Goal: Task Accomplishment & Management: Manage account settings

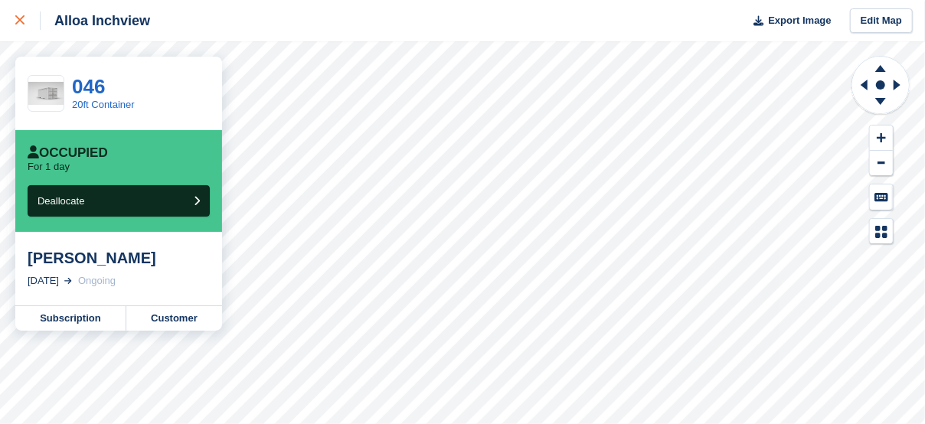
click at [22, 21] on icon at bounding box center [19, 19] width 9 height 9
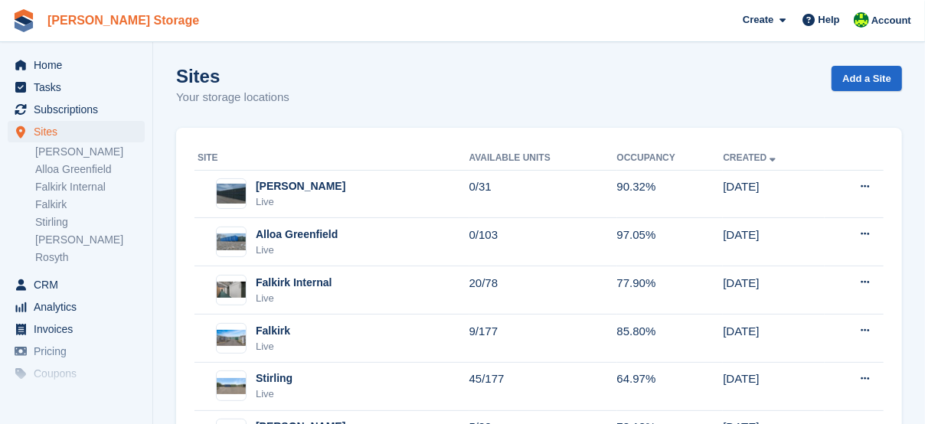
click at [93, 28] on link "Mulraney Storage" at bounding box center [123, 20] width 164 height 25
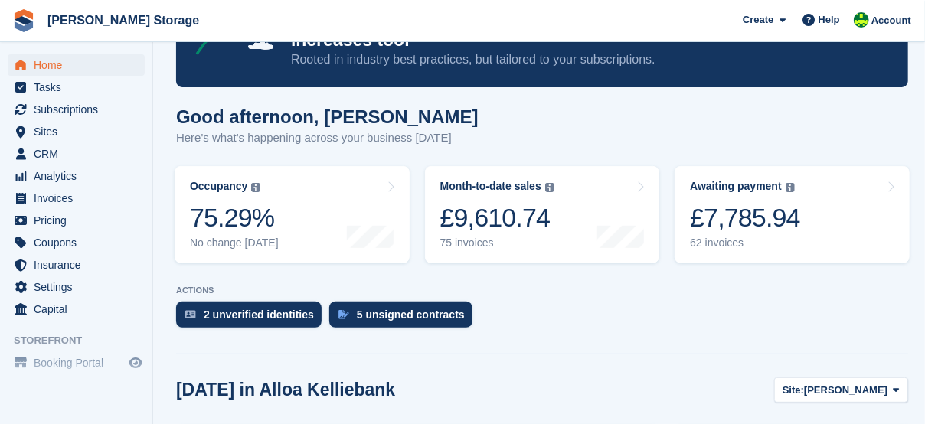
scroll to position [102, 0]
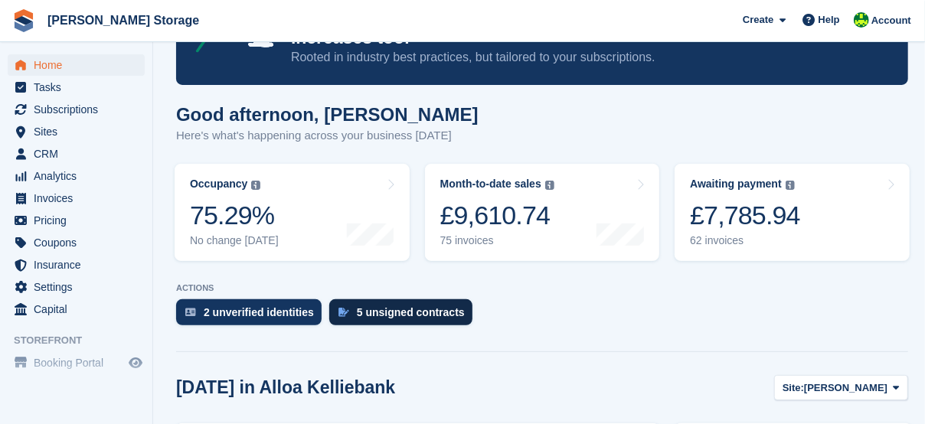
click at [423, 325] on div "5 unsigned contracts" at bounding box center [400, 312] width 143 height 26
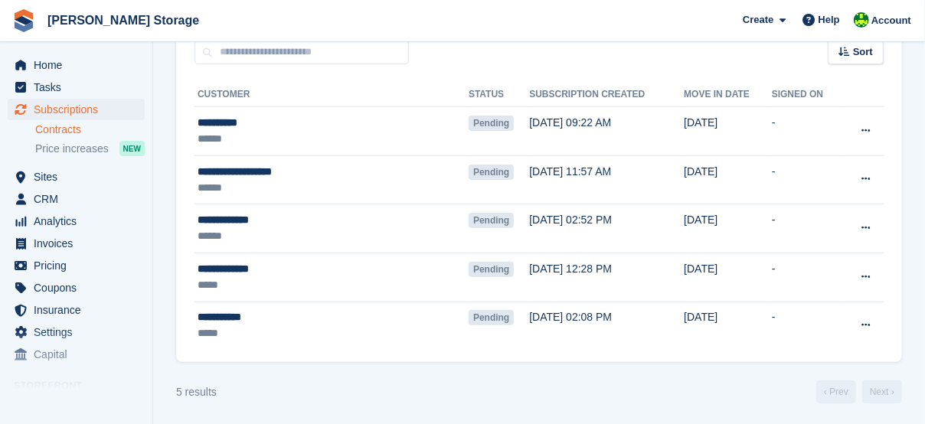
scroll to position [131, 0]
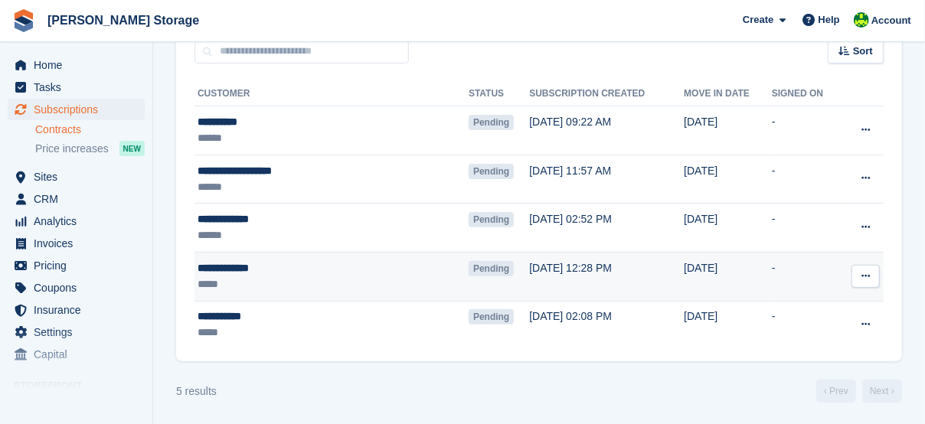
click at [249, 266] on div "**********" at bounding box center [299, 268] width 202 height 16
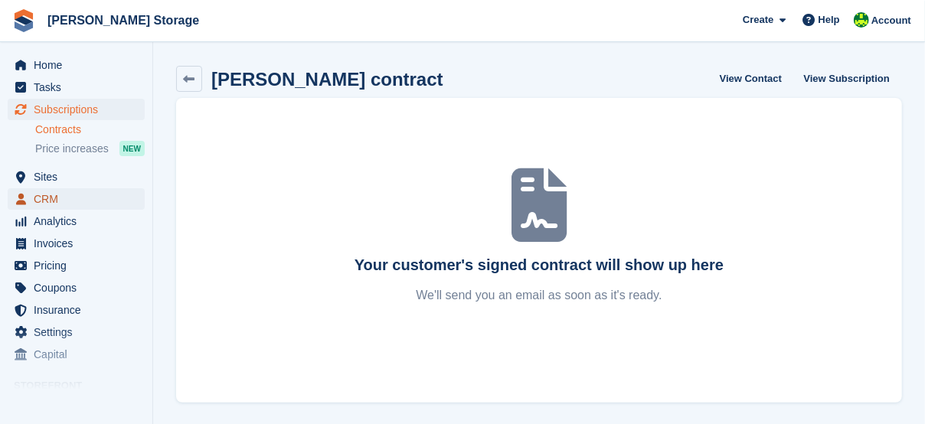
click at [54, 196] on span "CRM" at bounding box center [80, 198] width 92 height 21
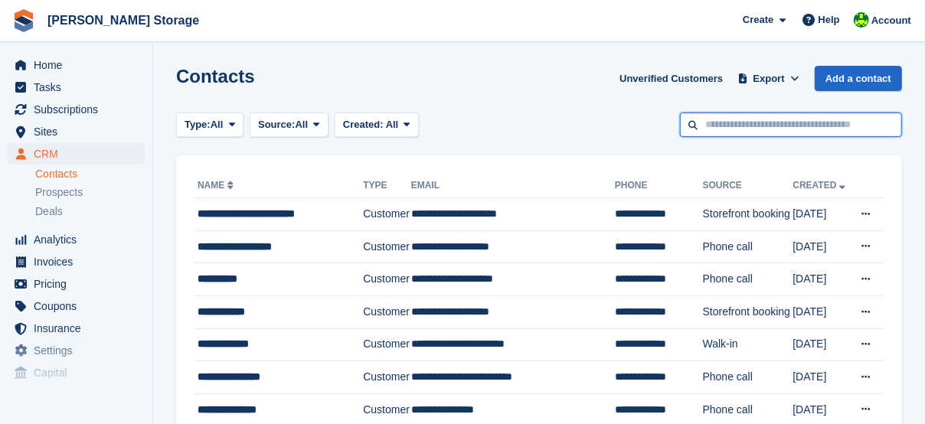
click at [797, 128] on input "text" at bounding box center [791, 125] width 222 height 25
type input "******"
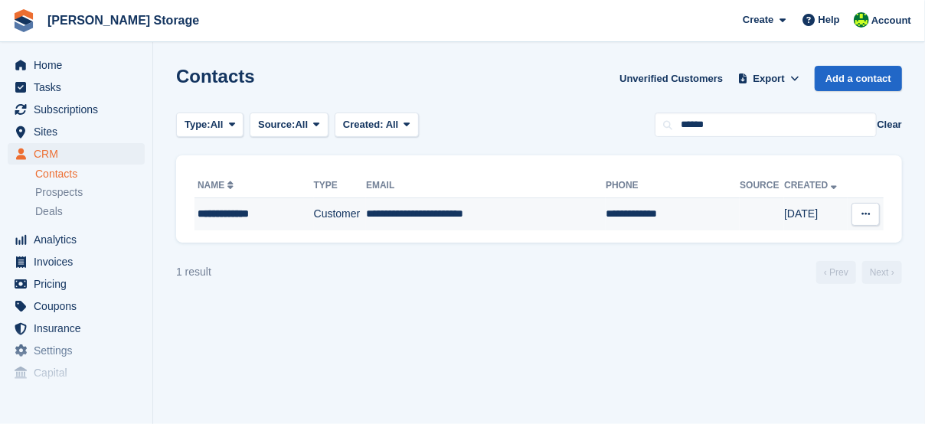
click at [245, 225] on td "**********" at bounding box center [253, 214] width 119 height 32
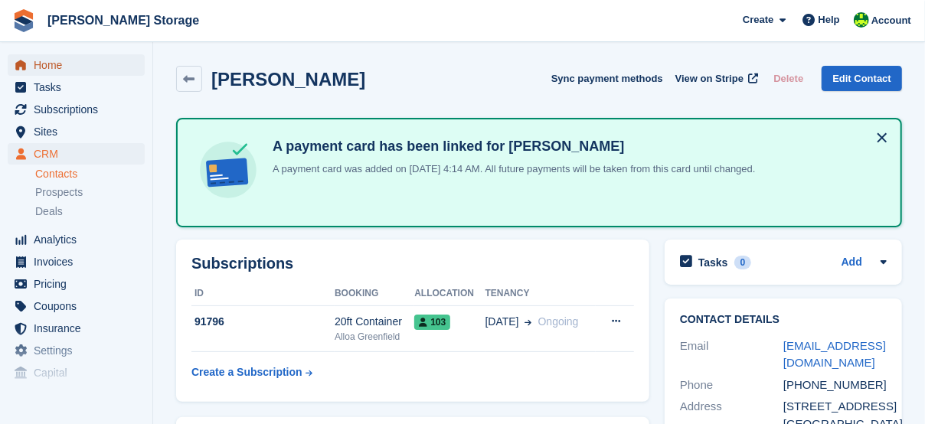
click at [50, 75] on span "Home" at bounding box center [80, 64] width 92 height 21
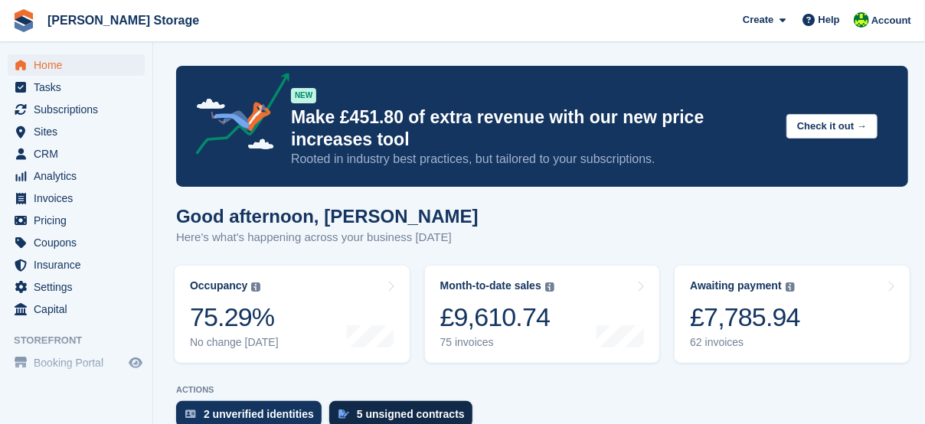
click at [418, 407] on div "5 unsigned contracts" at bounding box center [400, 414] width 143 height 26
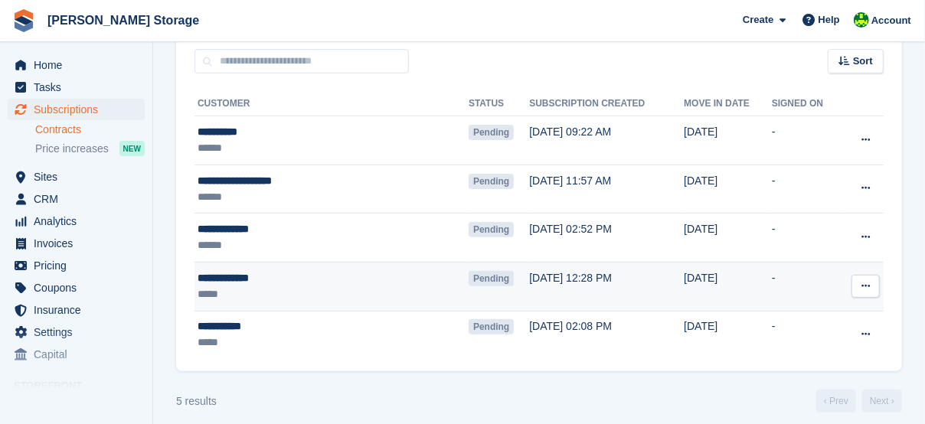
scroll to position [127, 0]
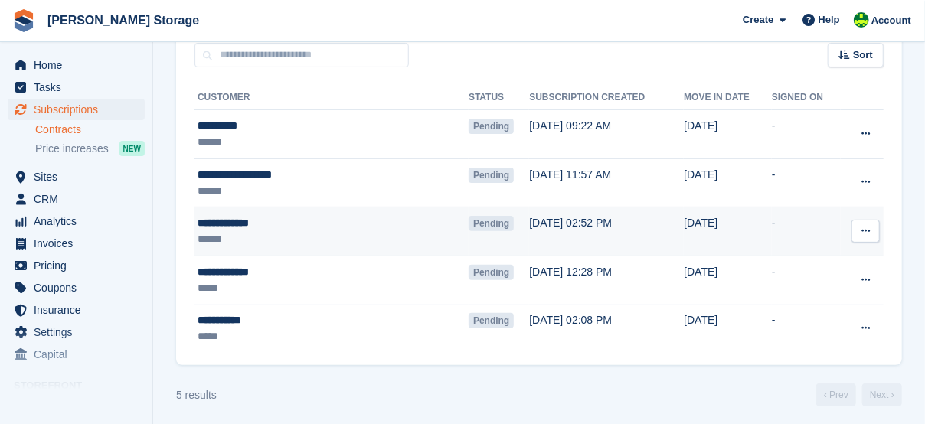
click at [234, 227] on div "**********" at bounding box center [299, 223] width 202 height 16
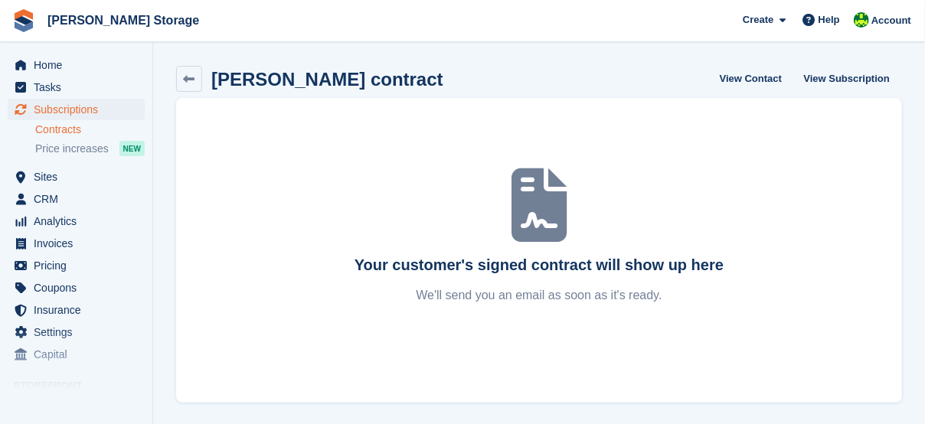
click at [570, 295] on p "We'll send you an email as soon as it's ready." at bounding box center [538, 295] width 689 height 18
click at [633, 279] on div "Your customer's signed contract will show up here We'll send you an email as so…" at bounding box center [538, 250] width 689 height 109
click at [193, 78] on icon at bounding box center [189, 79] width 11 height 11
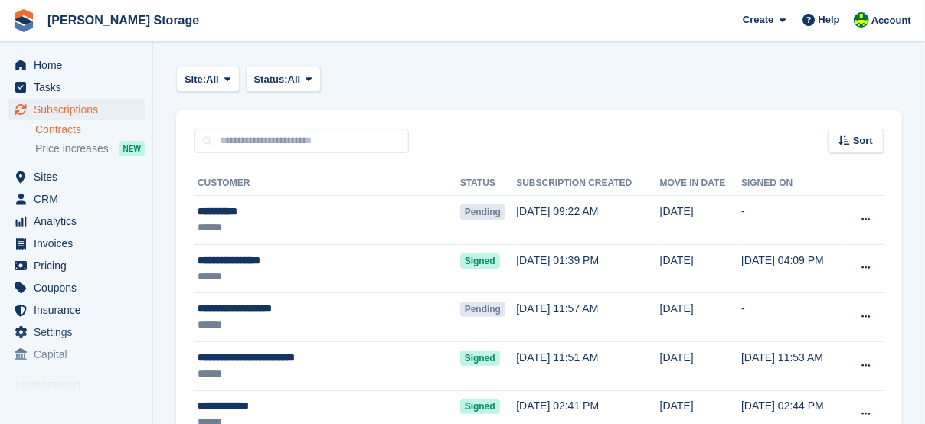
scroll to position [51, 0]
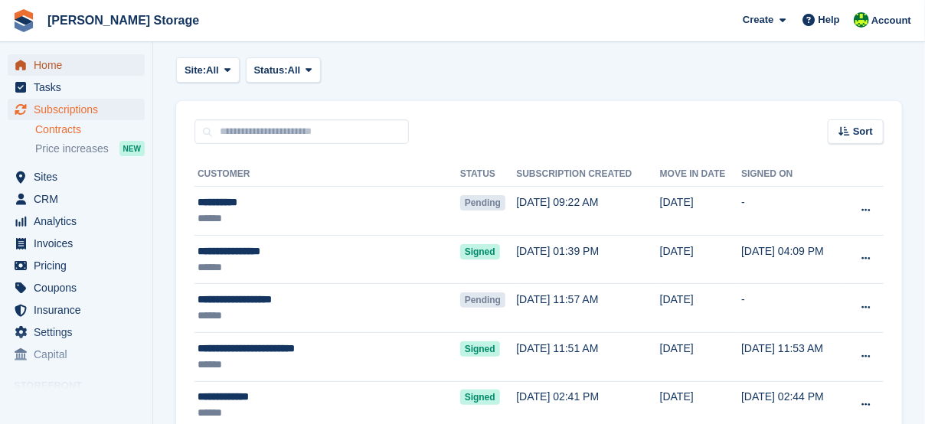
click at [55, 70] on span "Home" at bounding box center [80, 64] width 92 height 21
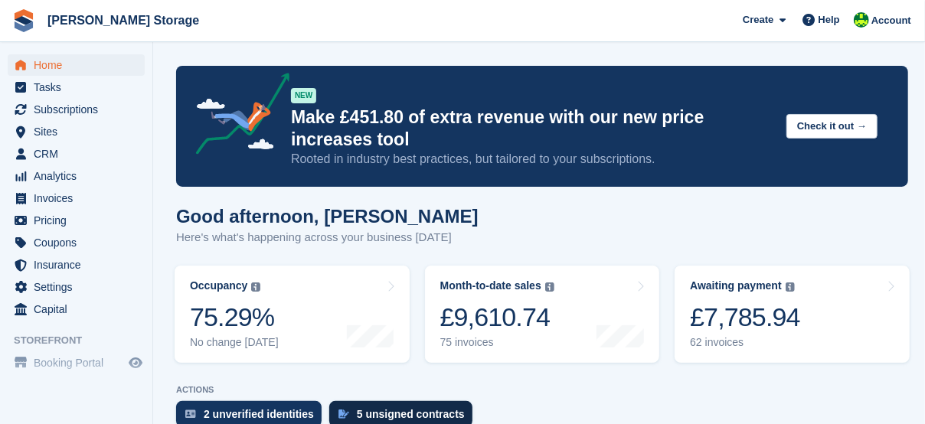
click at [399, 410] on div "5 unsigned contracts" at bounding box center [411, 414] width 108 height 12
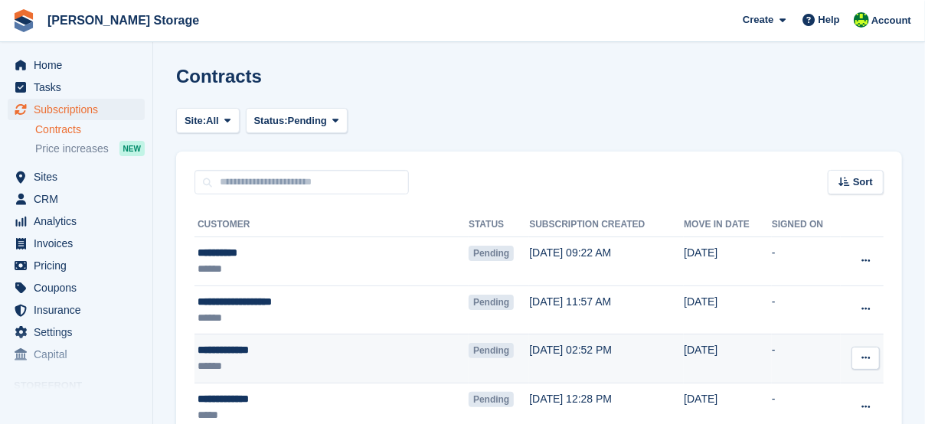
click at [244, 352] on div "**********" at bounding box center [299, 350] width 202 height 16
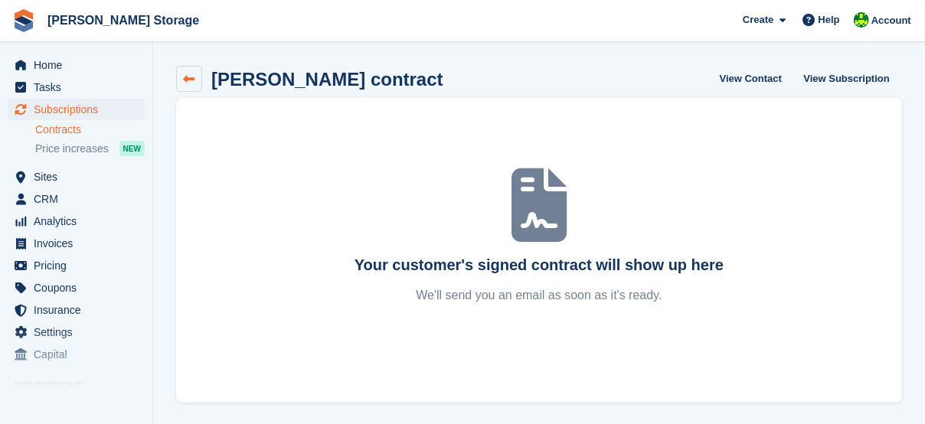
click at [195, 81] on link at bounding box center [189, 79] width 26 height 26
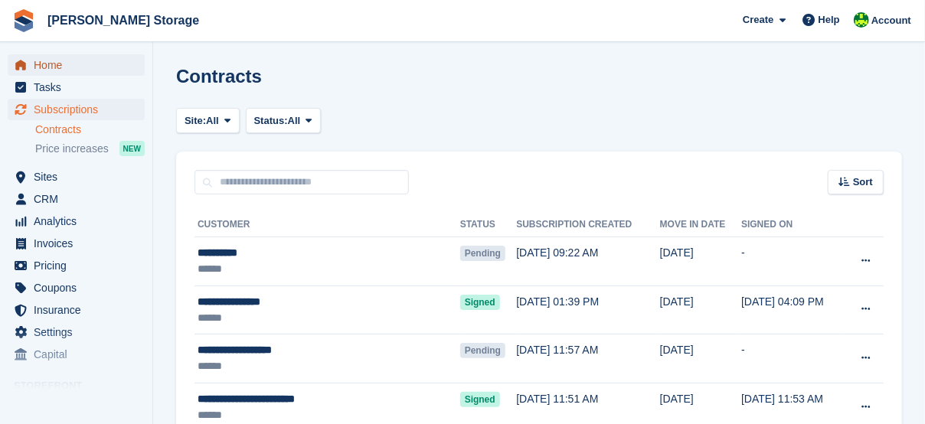
click at [69, 70] on span "Home" at bounding box center [80, 64] width 92 height 21
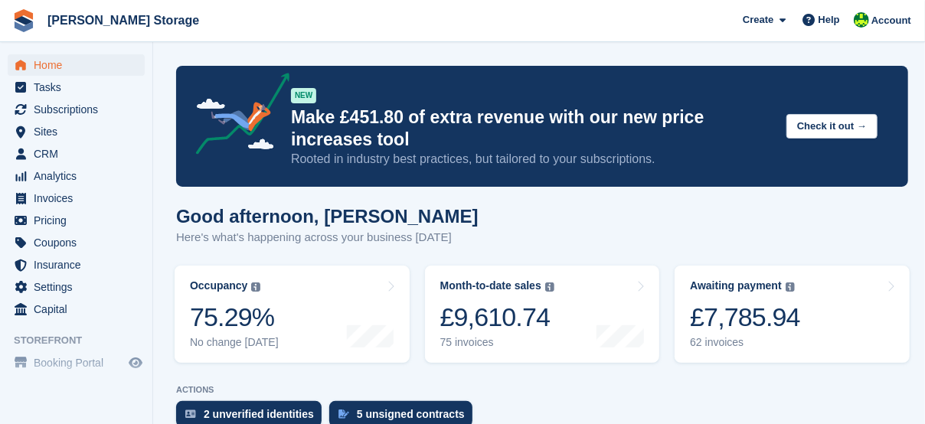
click at [414, 217] on h1 "Good afternoon, Claire" at bounding box center [327, 216] width 302 height 21
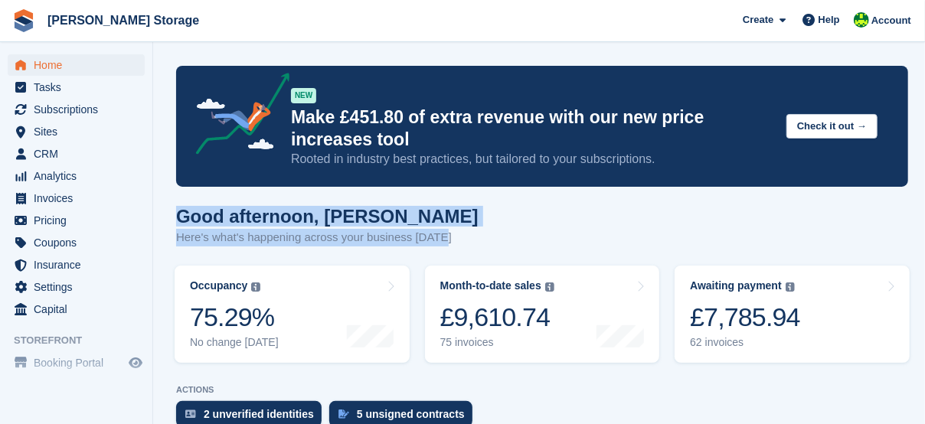
drag, startPoint x: 478, startPoint y: 240, endPoint x: 165, endPoint y: 214, distance: 314.2
drag, startPoint x: 165, startPoint y: 214, endPoint x: 512, endPoint y: 227, distance: 347.8
click at [512, 227] on div "Good afternoon, Claire Here's what's happening across your business today" at bounding box center [542, 235] width 732 height 59
click at [495, 234] on div "Good afternoon, Claire Here's what's happening across your business today" at bounding box center [542, 235] width 732 height 59
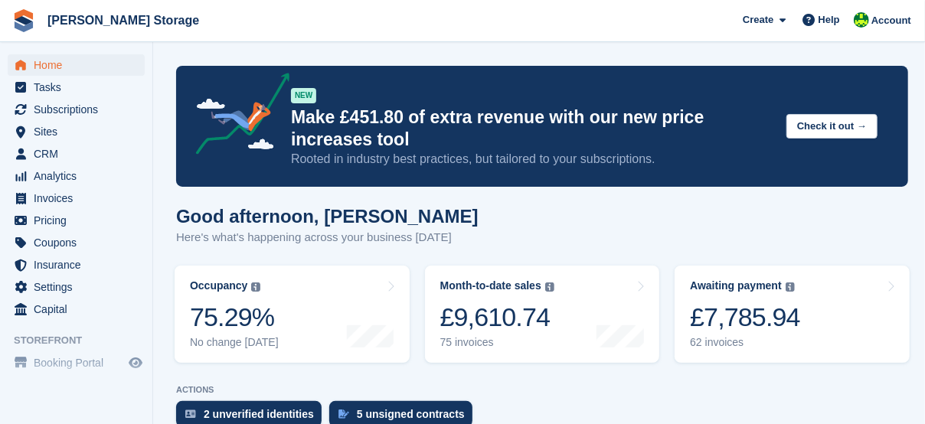
click at [436, 235] on p "Here's what's happening across your business today" at bounding box center [327, 238] width 302 height 18
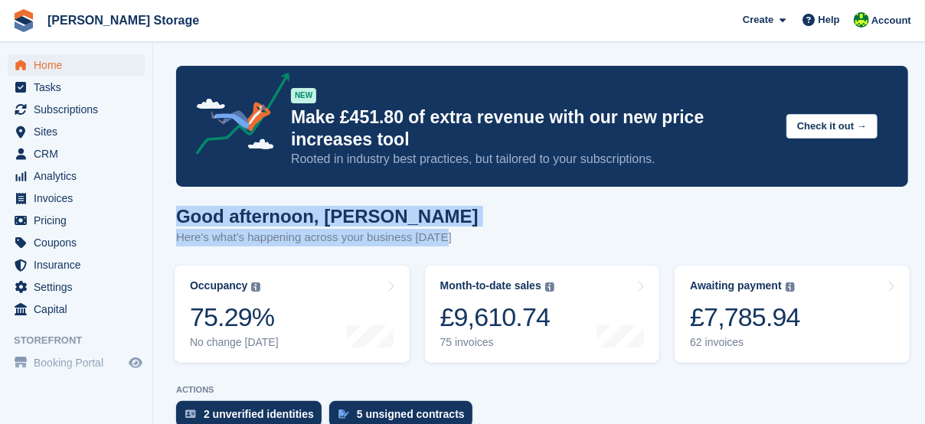
drag, startPoint x: 446, startPoint y: 237, endPoint x: 171, endPoint y: 209, distance: 277.1
drag, startPoint x: 171, startPoint y: 209, endPoint x: 452, endPoint y: 230, distance: 282.6
click at [452, 230] on div "Good afternoon, Claire Here's what's happening across your business today" at bounding box center [542, 235] width 732 height 59
click at [427, 408] on div "5 unsigned contracts" at bounding box center [411, 414] width 108 height 12
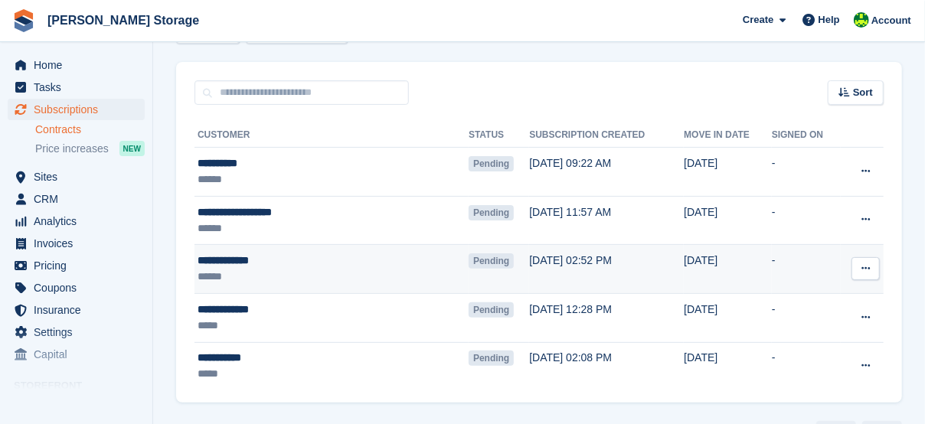
scroll to position [127, 0]
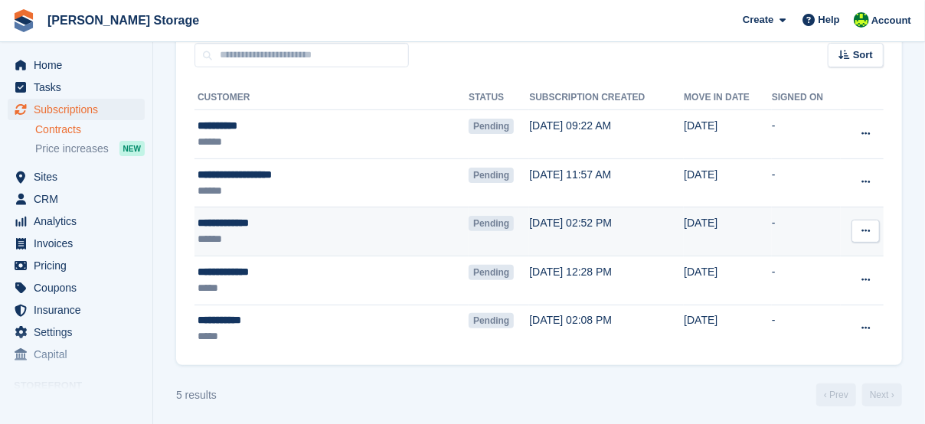
click at [248, 223] on div "**********" at bounding box center [299, 223] width 202 height 16
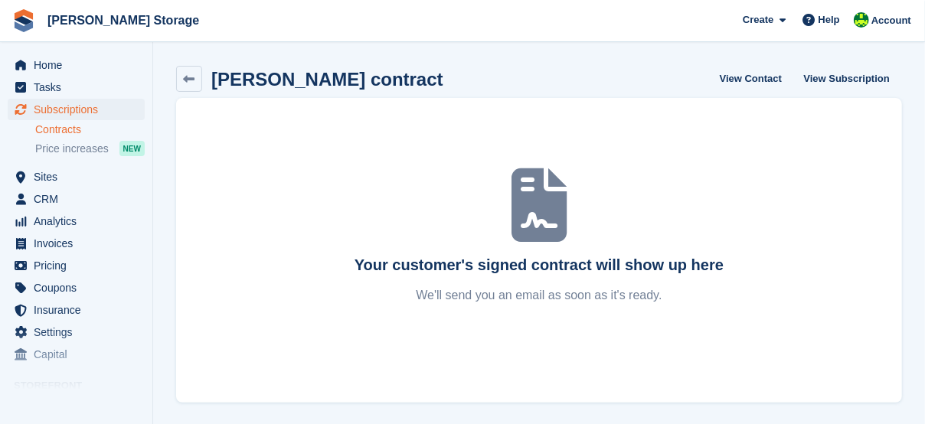
click at [384, 105] on div "Your customer's signed contract will show up here We'll send you an email as so…" at bounding box center [539, 250] width 726 height 305
click at [193, 77] on icon at bounding box center [189, 79] width 11 height 11
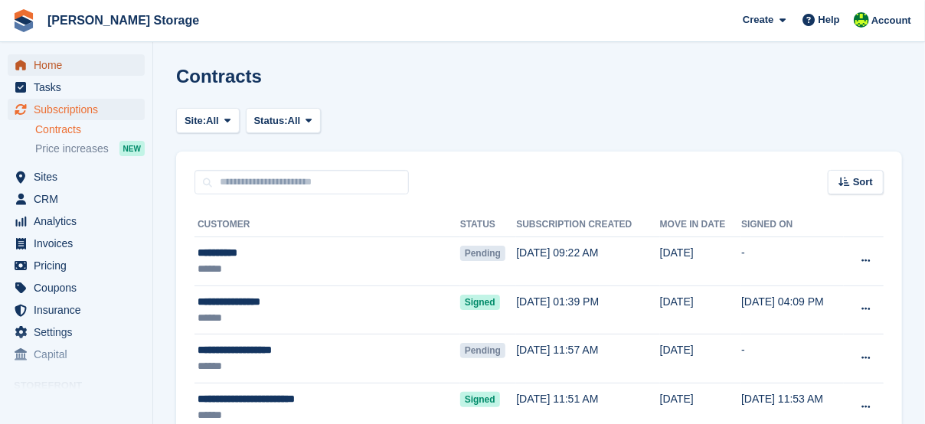
click at [65, 65] on span "Home" at bounding box center [80, 64] width 92 height 21
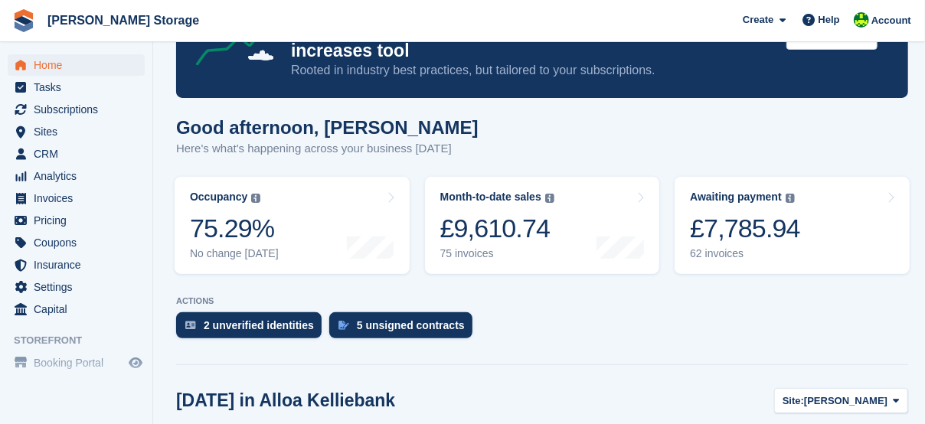
scroll to position [77, 0]
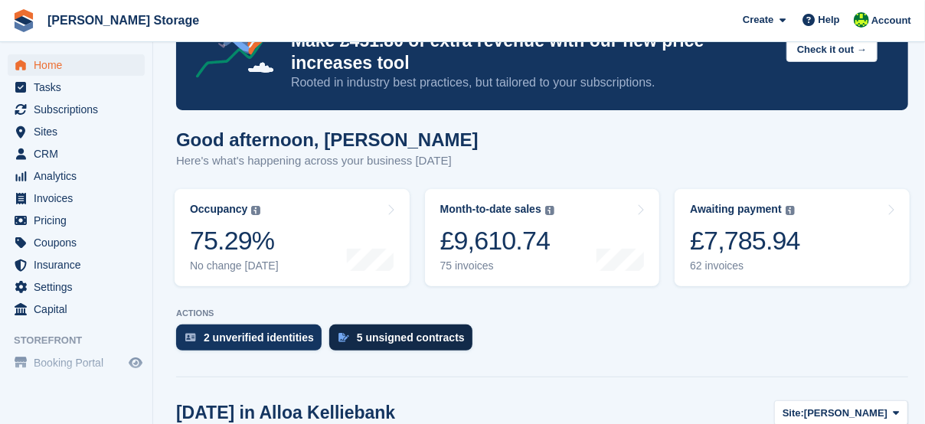
click at [418, 335] on div "5 unsigned contracts" at bounding box center [411, 338] width 108 height 12
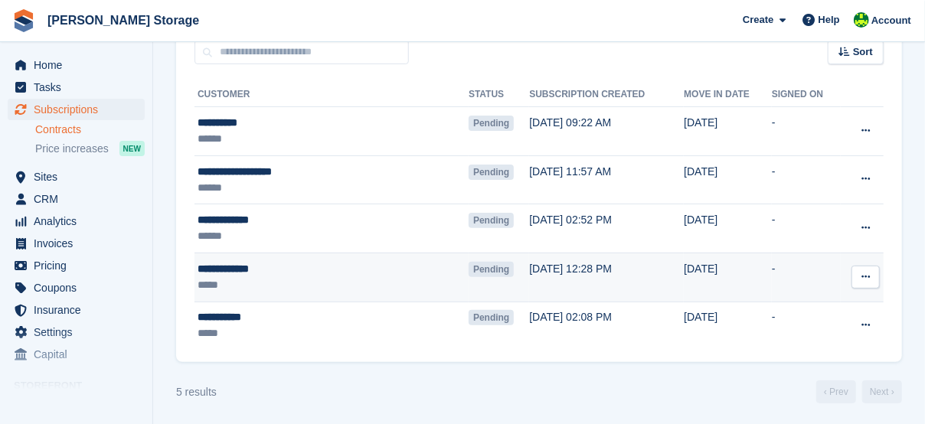
scroll to position [131, 0]
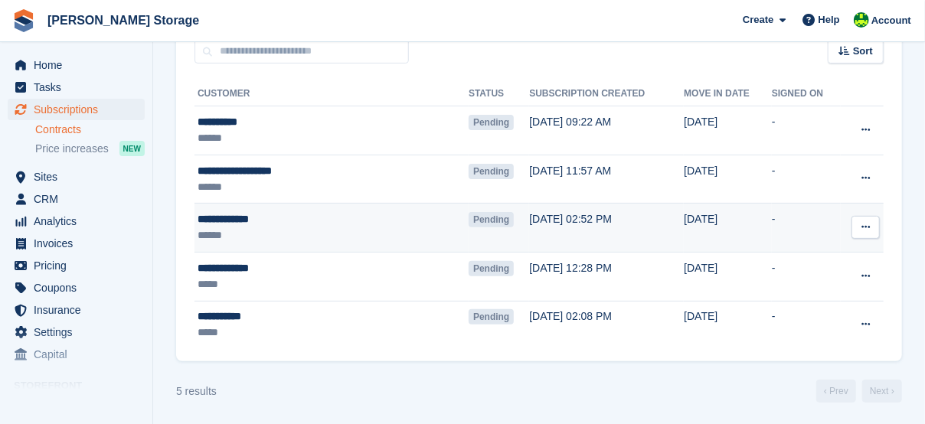
click at [244, 214] on div "**********" at bounding box center [299, 219] width 202 height 16
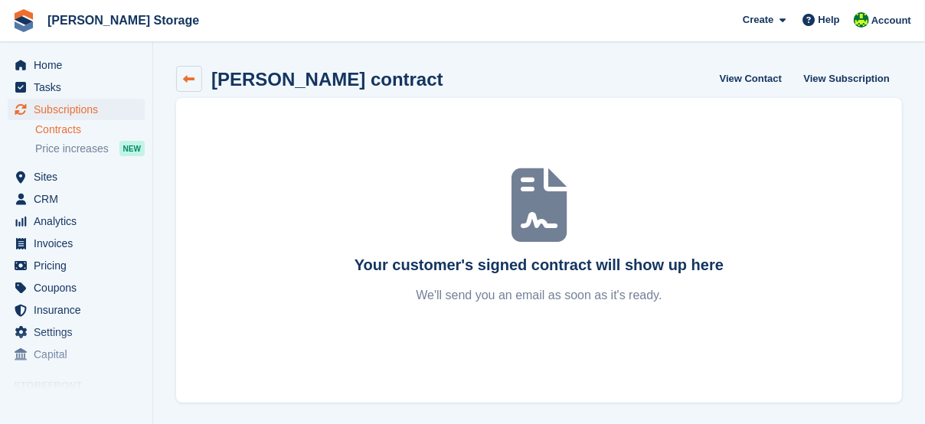
click at [191, 74] on icon at bounding box center [189, 79] width 11 height 11
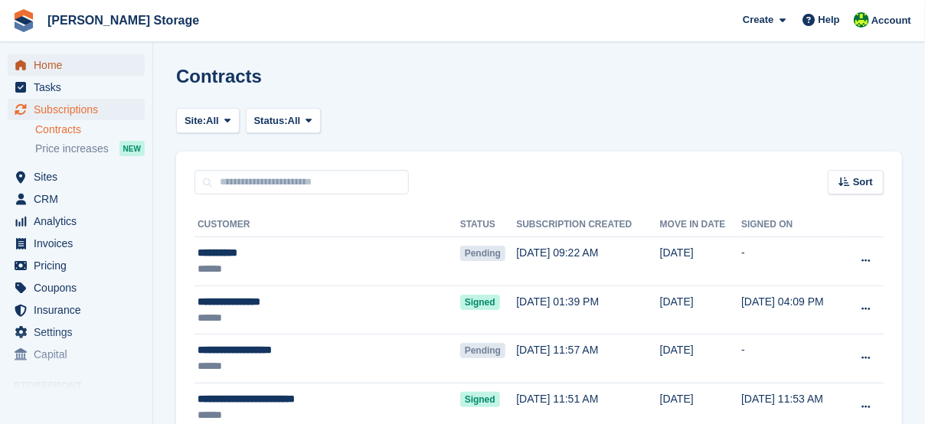
click at [62, 62] on span "Home" at bounding box center [80, 64] width 92 height 21
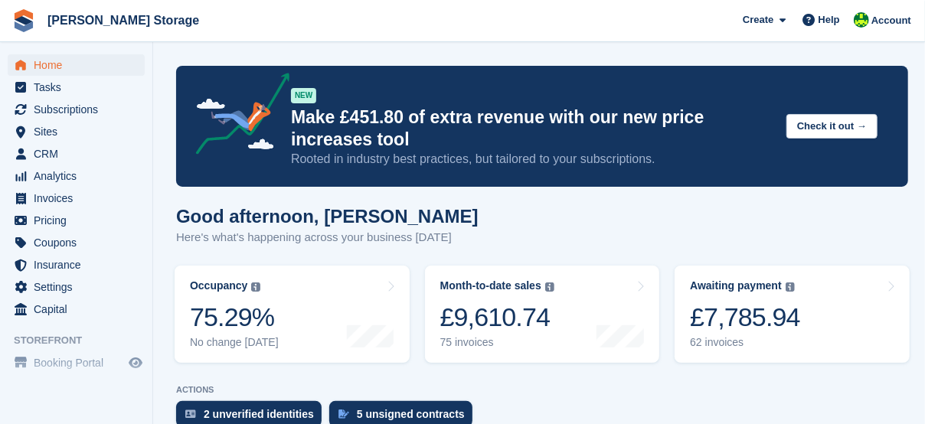
click at [445, 226] on div "Good afternoon, Claire Here's what's happening across your business today" at bounding box center [542, 235] width 732 height 59
click at [897, 17] on span "Account" at bounding box center [891, 20] width 40 height 15
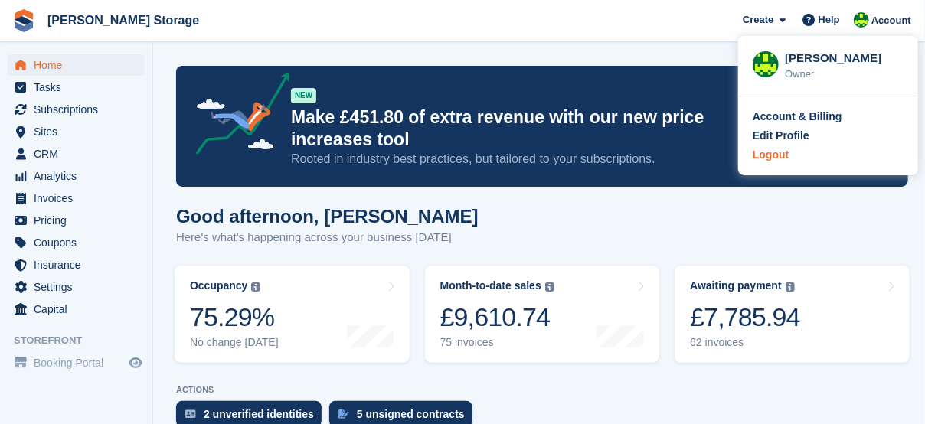
click at [784, 157] on div "Logout" at bounding box center [771, 155] width 36 height 16
